Goal: Information Seeking & Learning: Learn about a topic

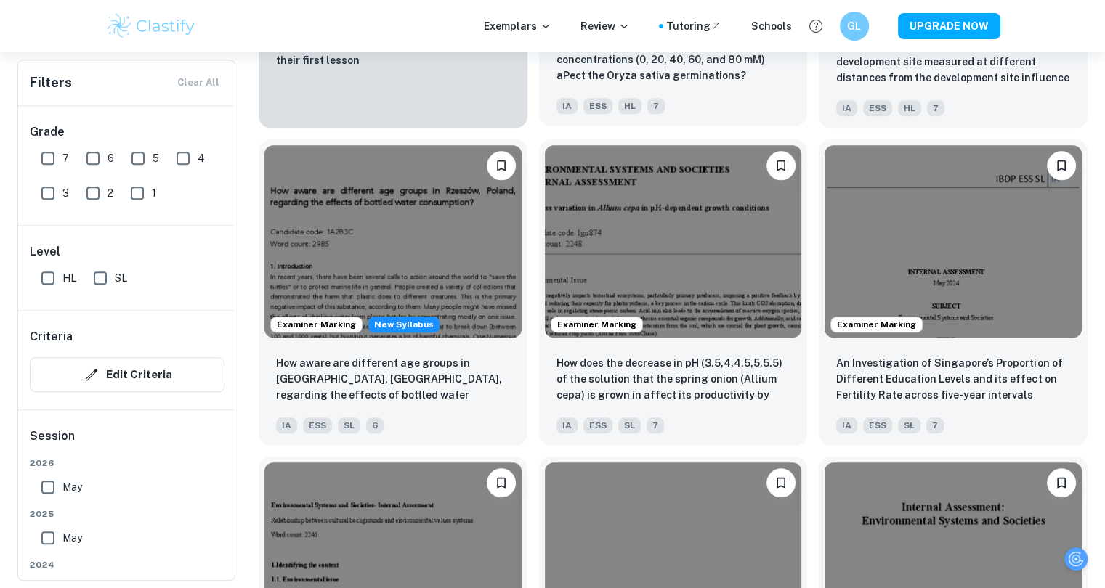
scroll to position [1389, 0]
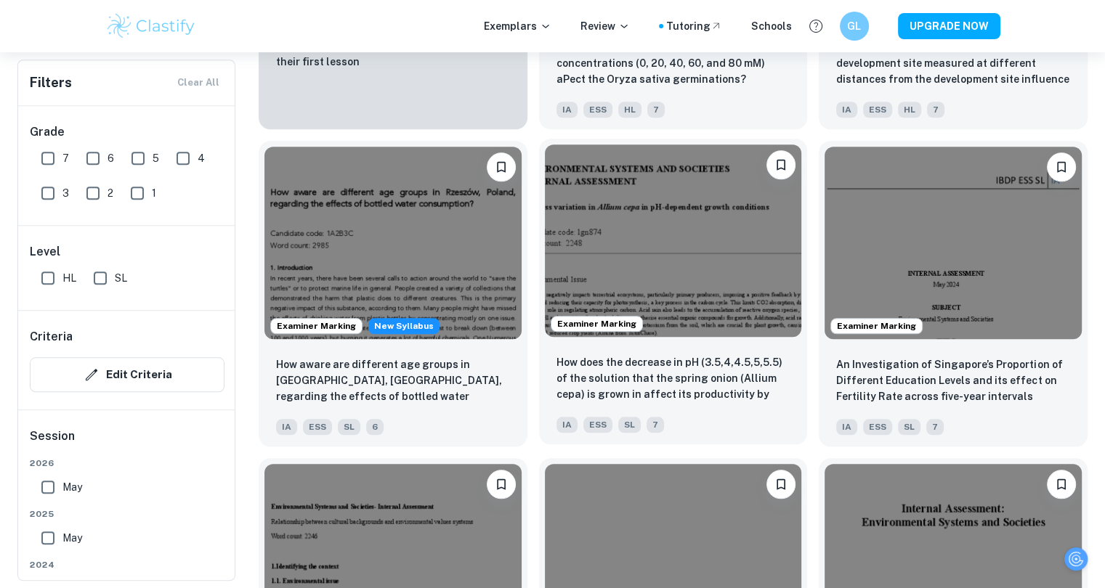
click at [617, 277] on img at bounding box center [673, 241] width 257 height 192
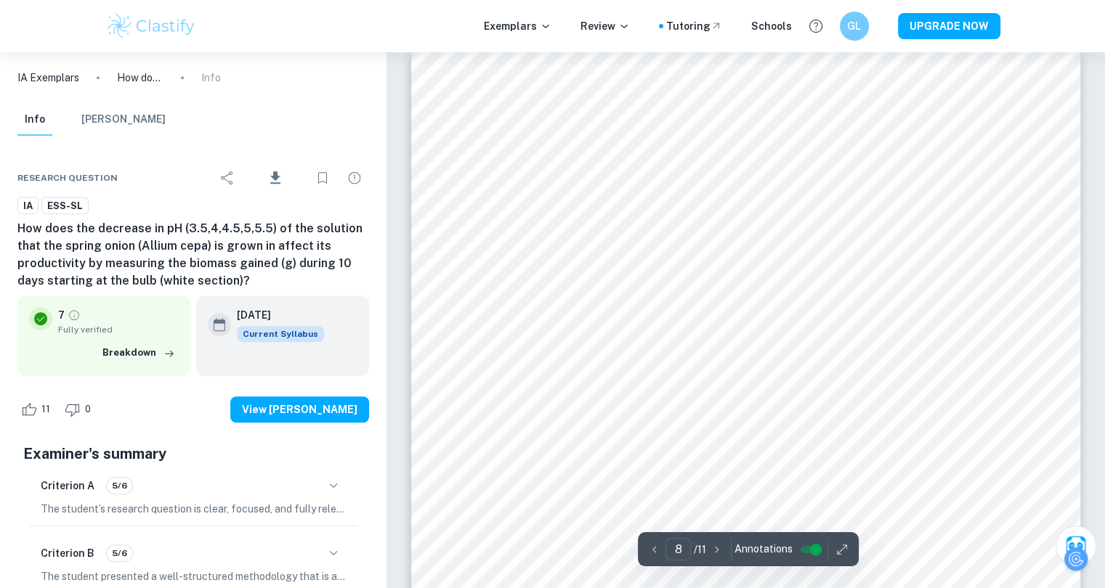
scroll to position [6347, 0]
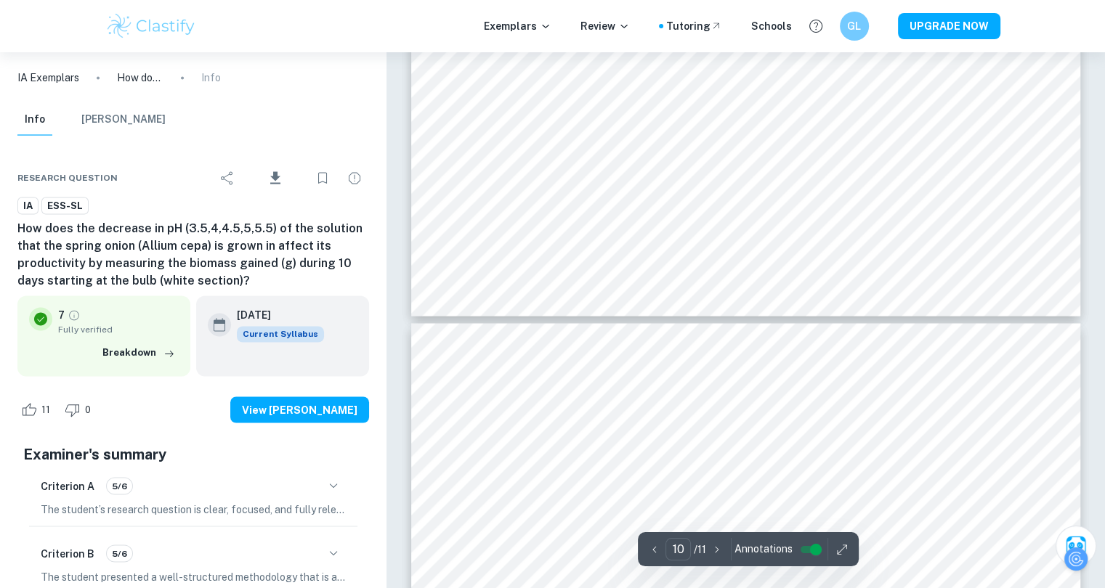
type input "9"
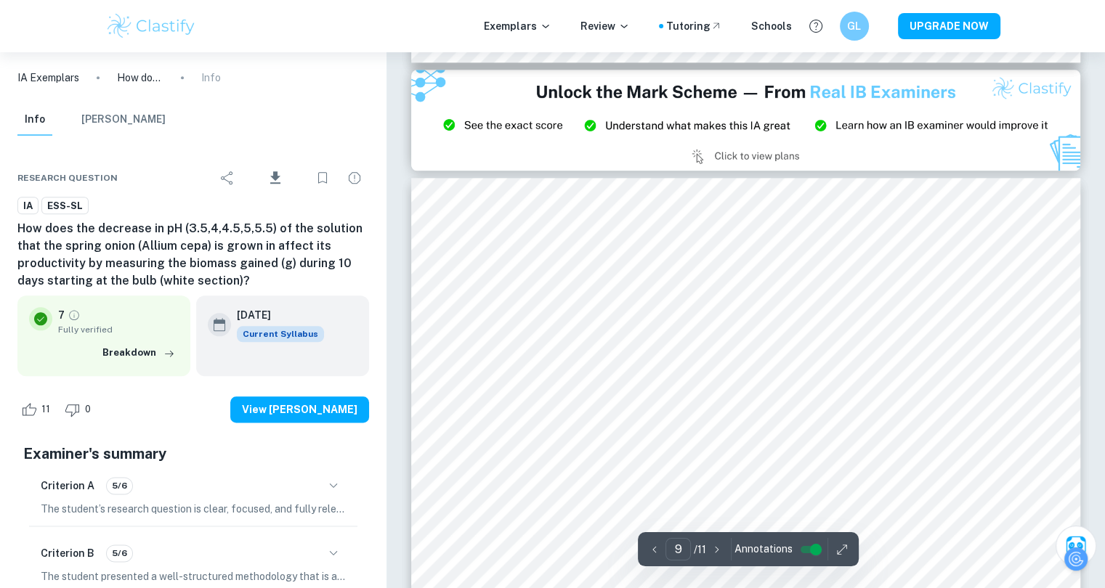
scroll to position [7220, 0]
